Goal: Find specific page/section: Find specific page/section

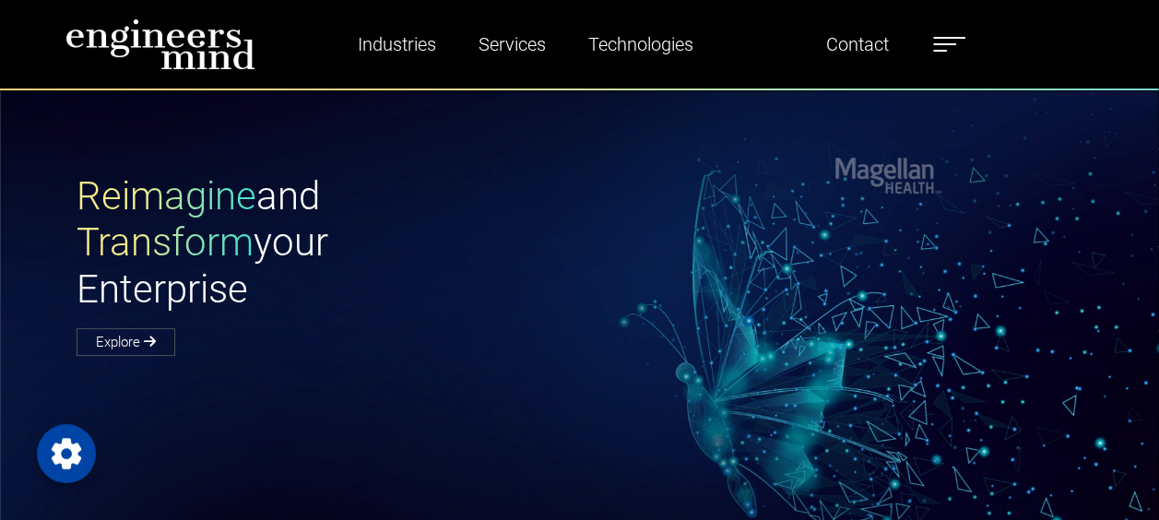
click at [964, 34] on label at bounding box center [949, 44] width 32 height 24
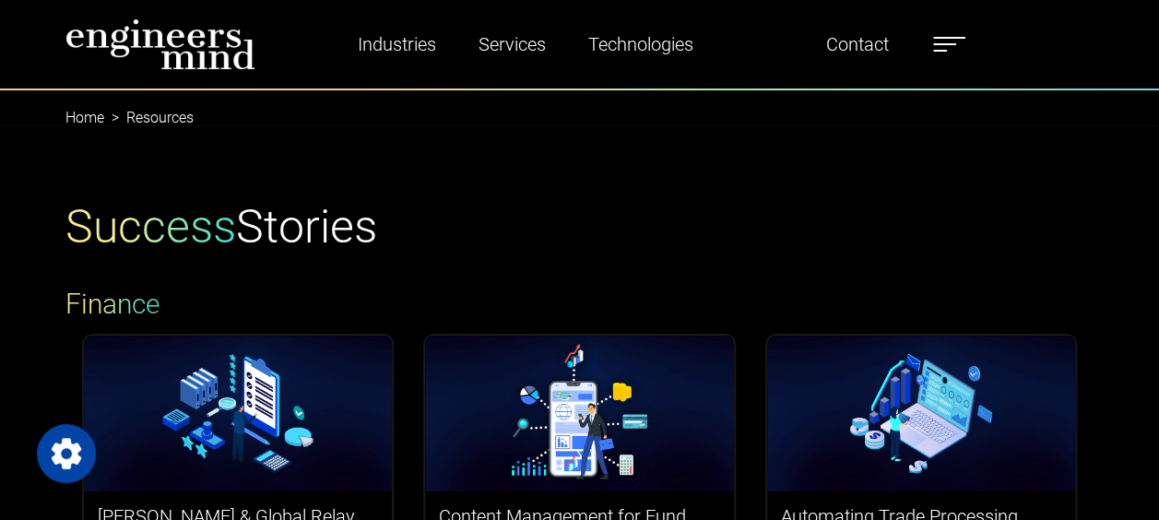
click at [956, 32] on label at bounding box center [949, 44] width 32 height 24
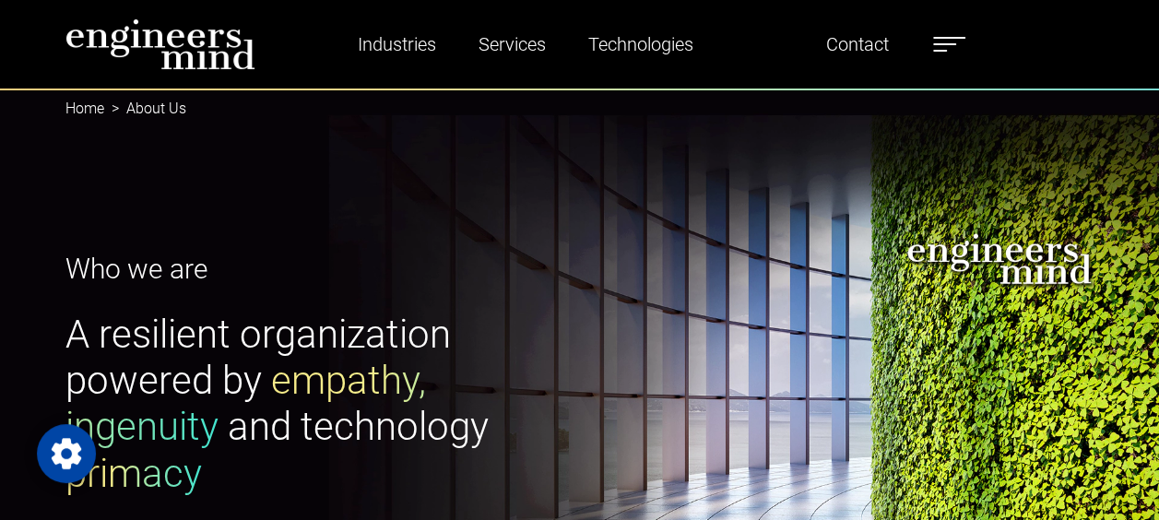
scroll to position [88, 0]
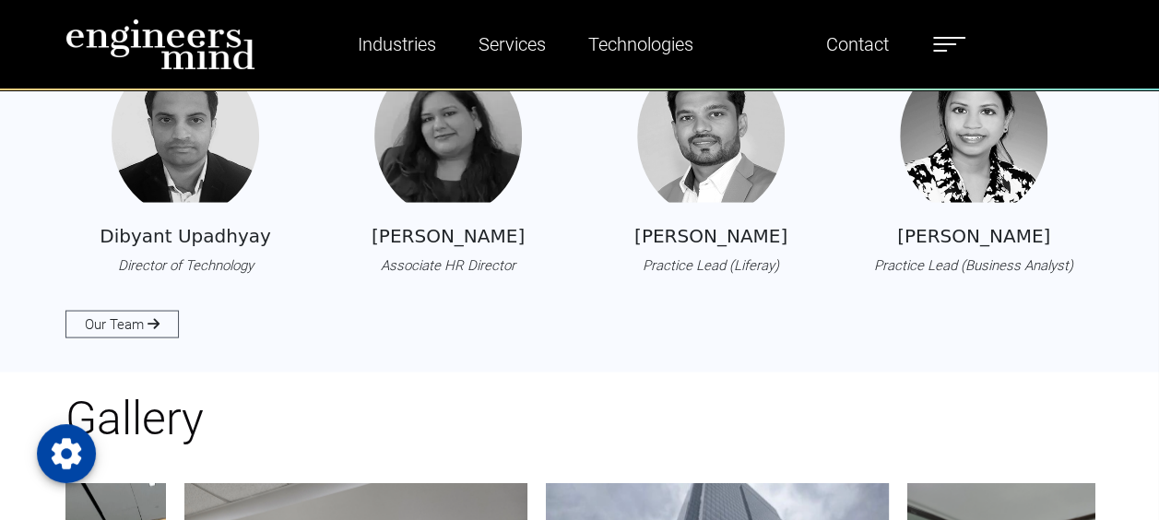
scroll to position [1751, 0]
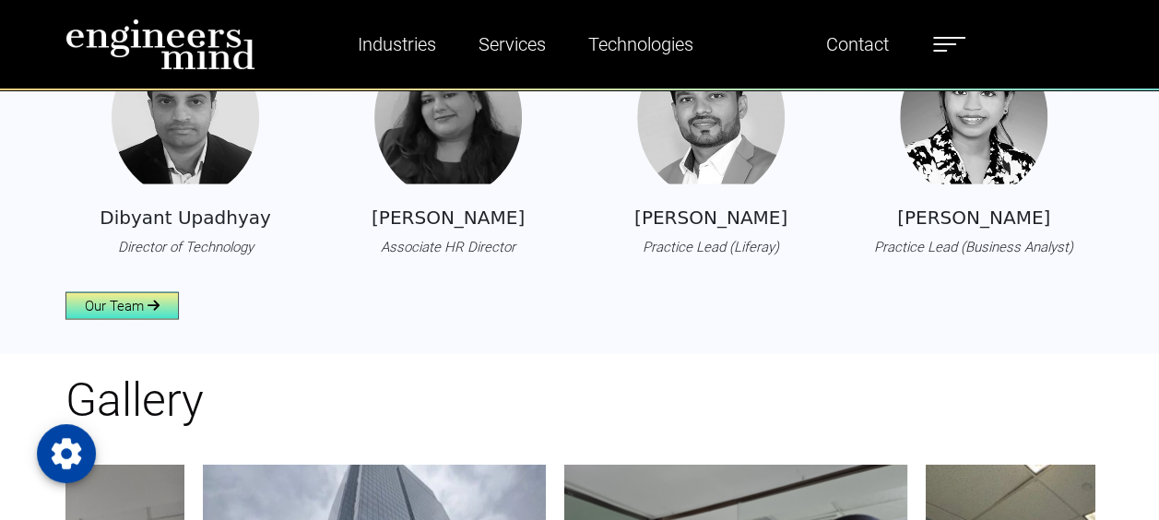
click at [122, 293] on link "Our Team" at bounding box center [121, 306] width 113 height 28
